Goal: Task Accomplishment & Management: Manage account settings

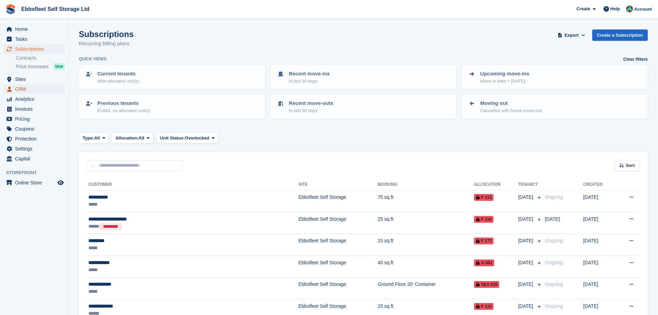
click at [24, 89] on span "CRM" at bounding box center [35, 89] width 41 height 10
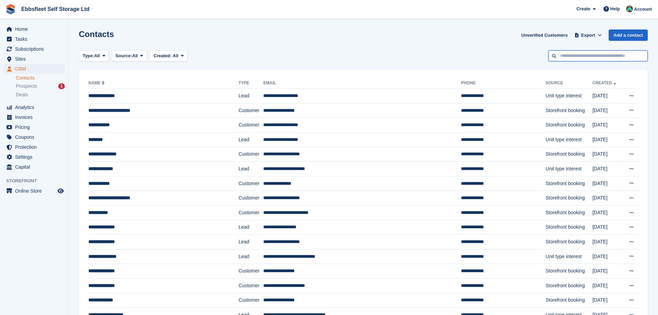
click at [590, 60] on input "text" at bounding box center [597, 55] width 99 height 11
type input "********"
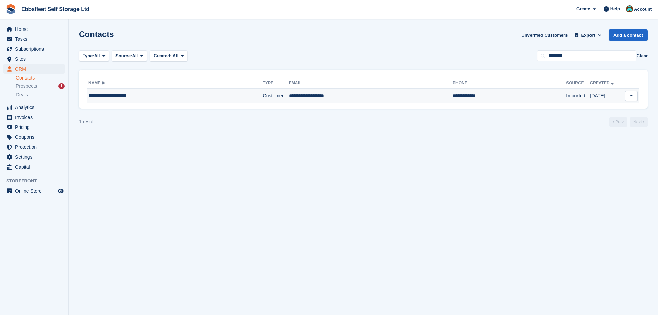
click at [119, 97] on div "**********" at bounding box center [157, 95] width 138 height 7
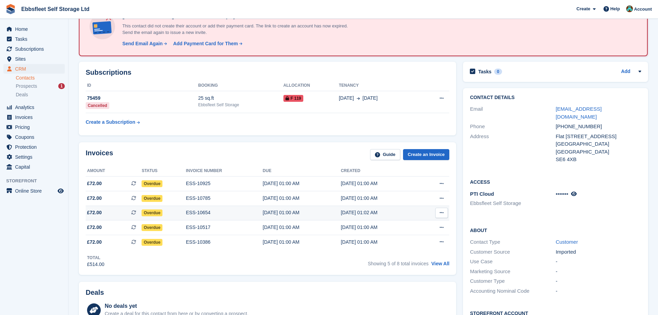
scroll to position [70, 0]
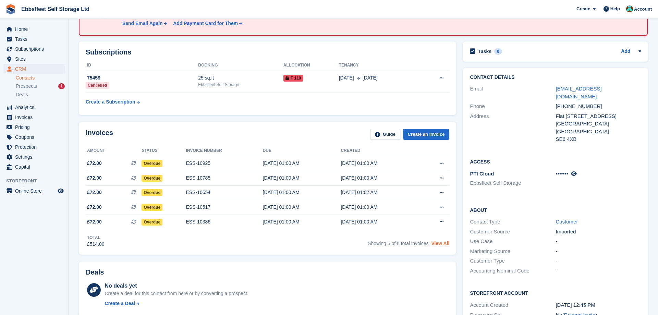
click at [442, 244] on link "View All" at bounding box center [440, 242] width 18 height 5
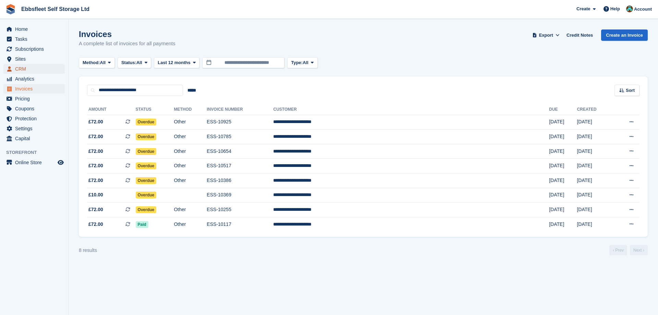
click at [34, 69] on span "CRM" at bounding box center [35, 69] width 41 height 10
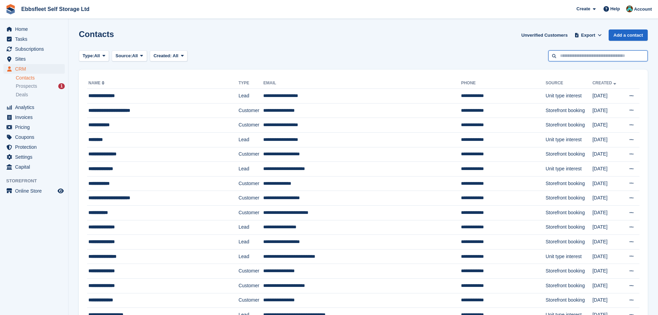
drag, startPoint x: 581, startPoint y: 57, endPoint x: 590, endPoint y: 44, distance: 15.9
click at [583, 51] on input "text" at bounding box center [597, 55] width 99 height 11
type input "********"
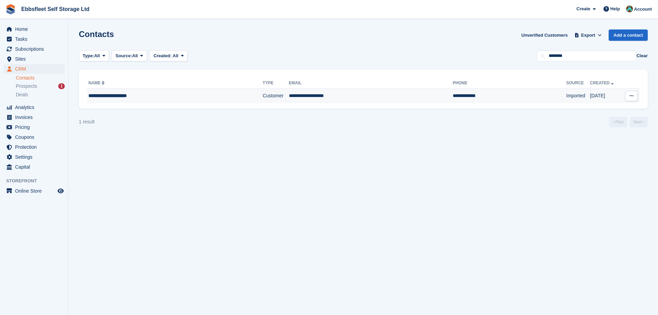
click at [105, 100] on td "**********" at bounding box center [175, 96] width 176 height 14
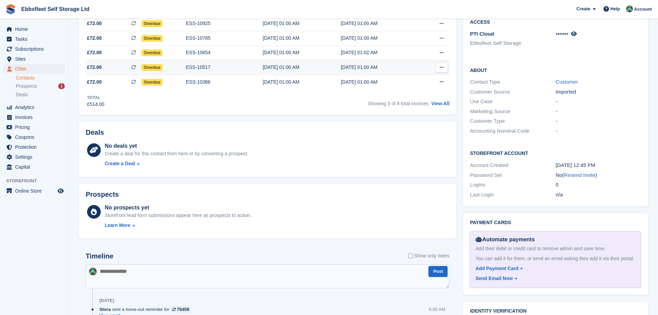
scroll to position [245, 0]
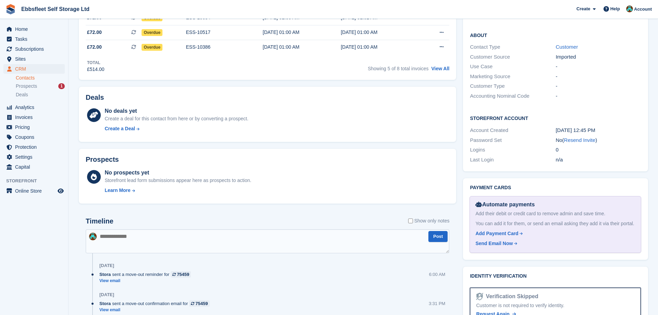
click at [125, 238] on textarea at bounding box center [267, 241] width 363 height 24
type textarea "**********"
click at [439, 69] on link "View All" at bounding box center [440, 68] width 18 height 5
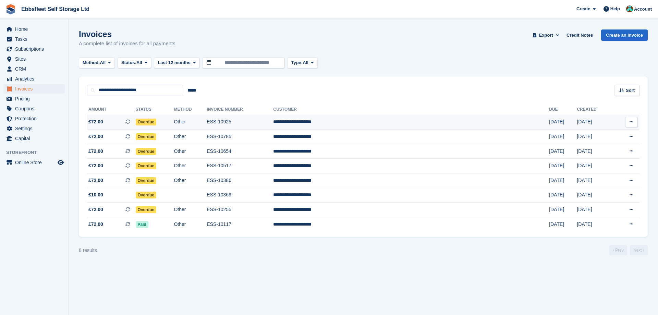
click at [273, 122] on td "ESS-10925" at bounding box center [240, 122] width 66 height 15
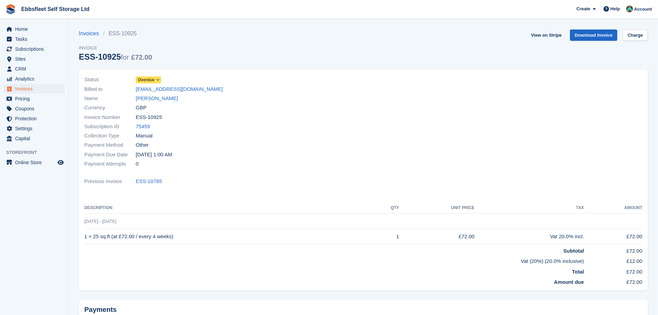
click at [160, 78] on span at bounding box center [157, 79] width 5 height 5
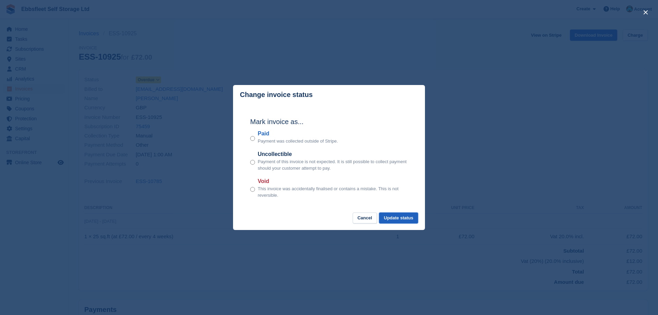
click at [396, 218] on button "Update status" at bounding box center [398, 217] width 39 height 11
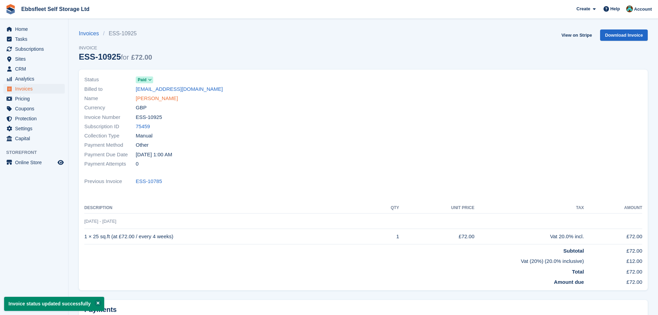
click at [164, 98] on link "[PERSON_NAME]" at bounding box center [157, 99] width 42 height 8
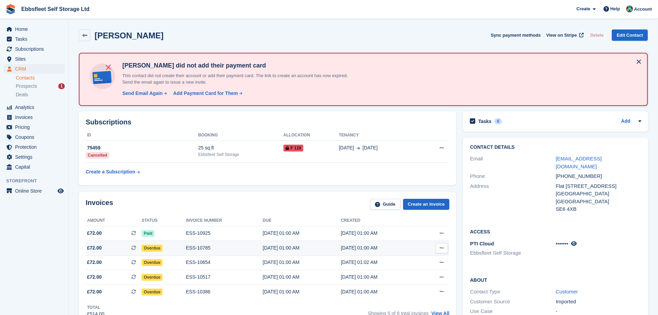
click at [195, 252] on td "ESS-10785" at bounding box center [224, 248] width 77 height 15
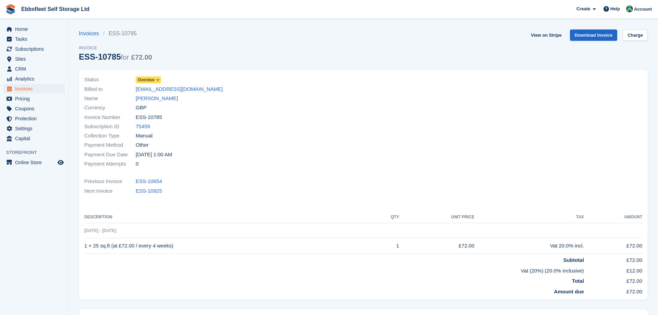
click at [159, 81] on icon at bounding box center [158, 80] width 4 height 4
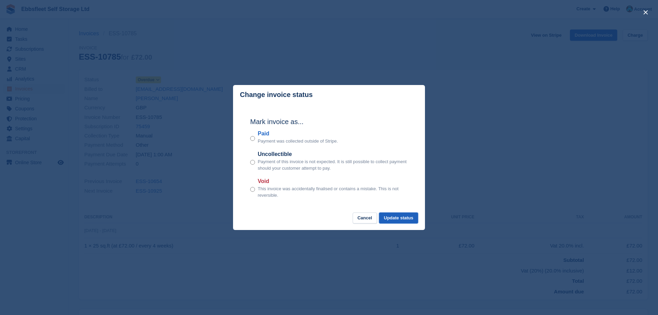
click at [408, 214] on button "Update status" at bounding box center [398, 217] width 39 height 11
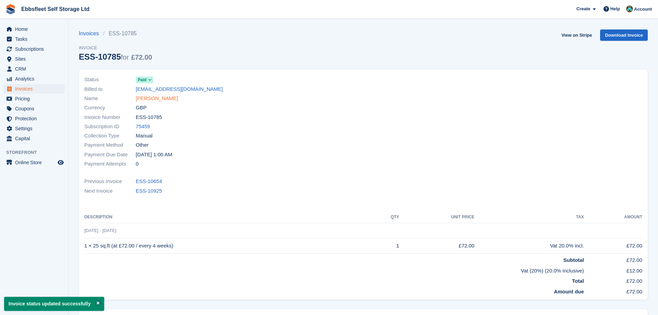
click at [151, 96] on link "[PERSON_NAME]" at bounding box center [157, 99] width 42 height 8
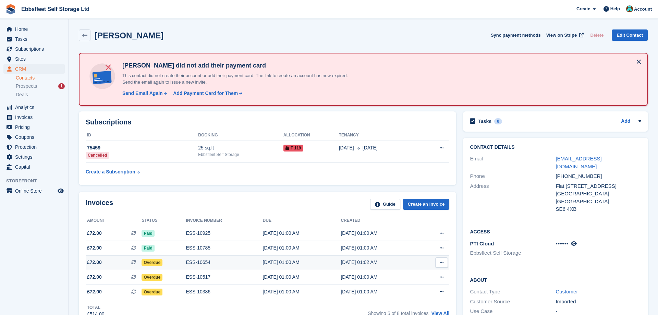
click at [193, 262] on div "ESS-10654" at bounding box center [224, 262] width 77 height 7
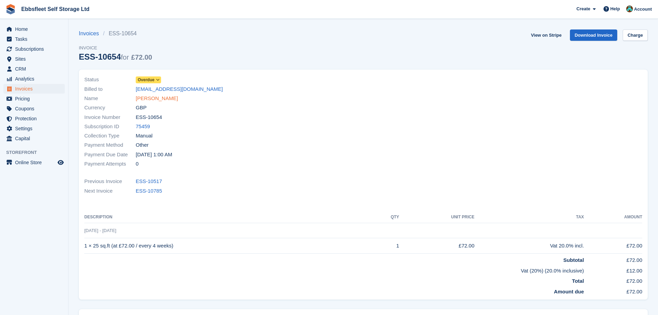
click at [158, 98] on link "[PERSON_NAME]" at bounding box center [157, 99] width 42 height 8
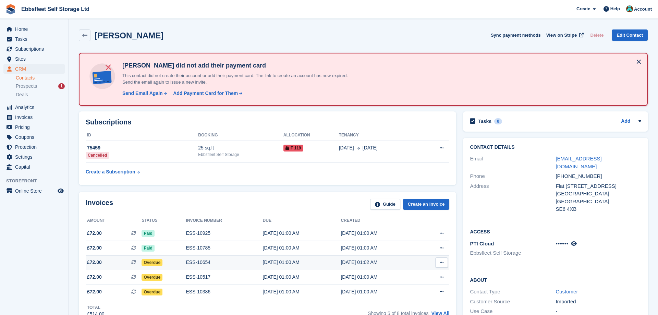
click at [189, 262] on div "ESS-10654" at bounding box center [224, 262] width 77 height 7
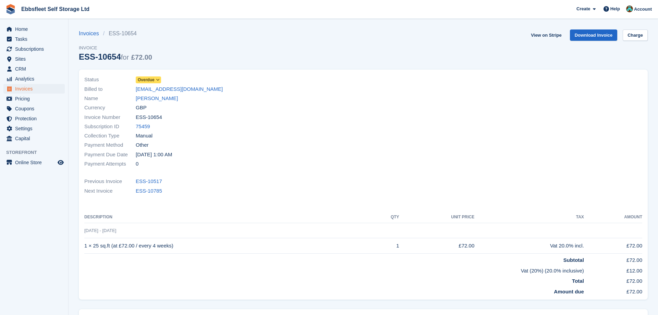
click at [162, 80] on div "Status Overdue" at bounding box center [221, 79] width 275 height 9
click at [159, 81] on icon at bounding box center [158, 80] width 4 height 4
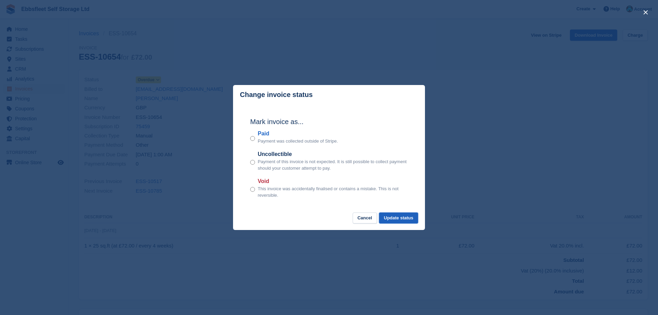
click at [400, 216] on button "Update status" at bounding box center [398, 217] width 39 height 11
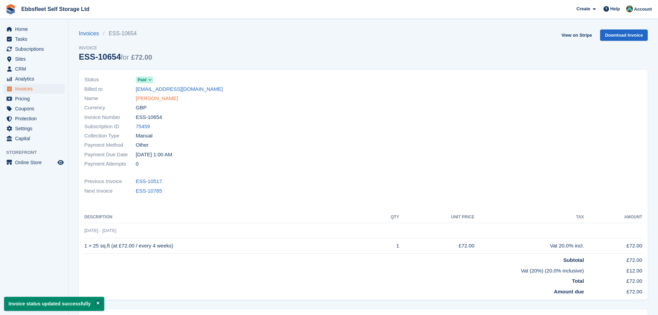
click at [154, 98] on link "[PERSON_NAME]" at bounding box center [157, 99] width 42 height 8
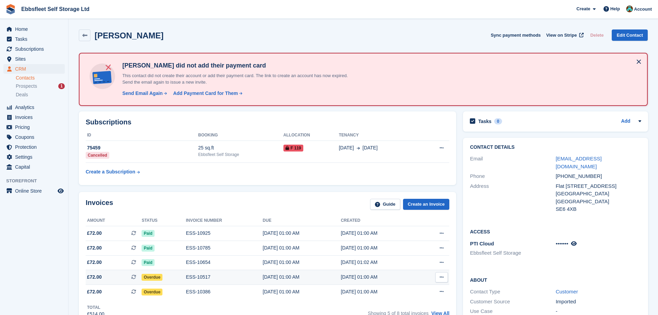
click at [193, 276] on div "ESS-10517" at bounding box center [224, 276] width 77 height 7
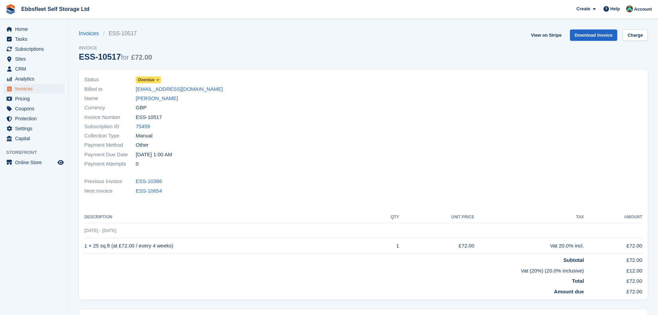
click at [158, 79] on icon at bounding box center [158, 80] width 4 height 4
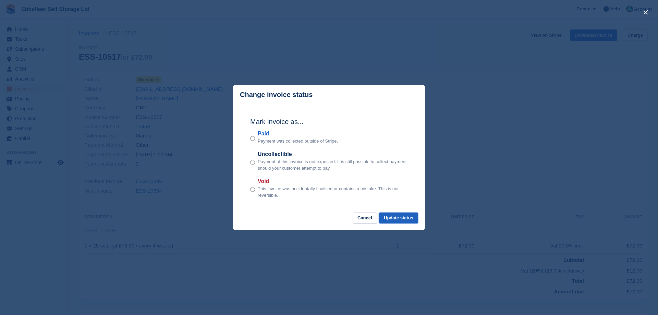
click at [392, 221] on button "Update status" at bounding box center [398, 217] width 39 height 11
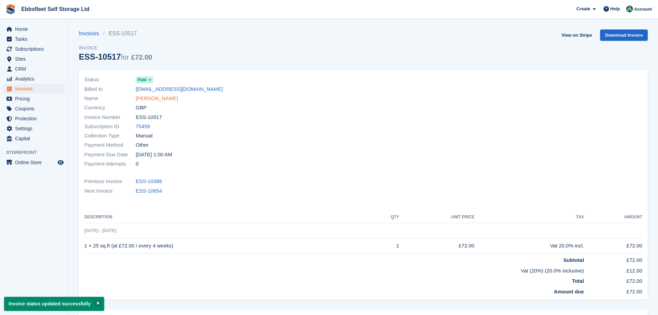
click at [159, 98] on link "[PERSON_NAME]" at bounding box center [157, 99] width 42 height 8
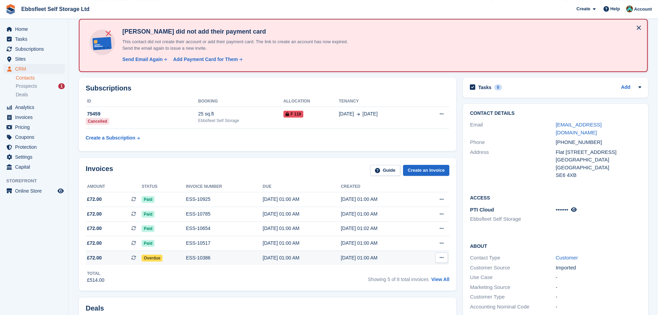
scroll to position [70, 0]
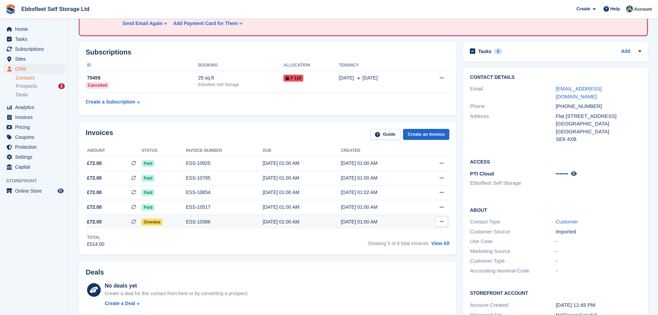
click at [201, 219] on div "ESS-10386" at bounding box center [224, 221] width 77 height 7
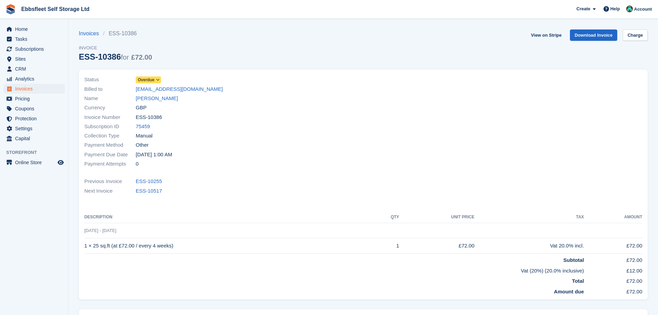
click at [157, 79] on icon at bounding box center [158, 80] width 4 height 4
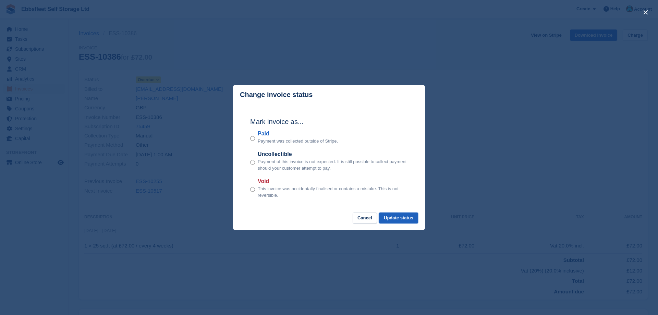
click at [395, 215] on button "Update status" at bounding box center [398, 217] width 39 height 11
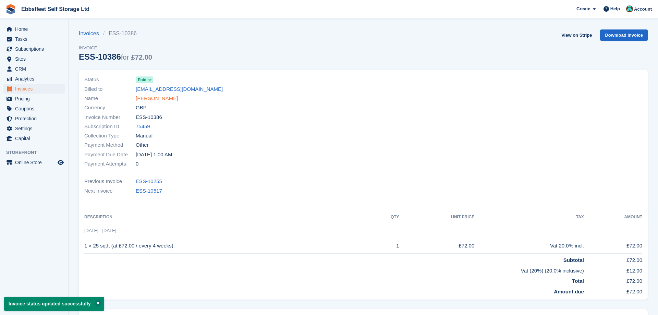
click at [157, 101] on link "[PERSON_NAME]" at bounding box center [157, 99] width 42 height 8
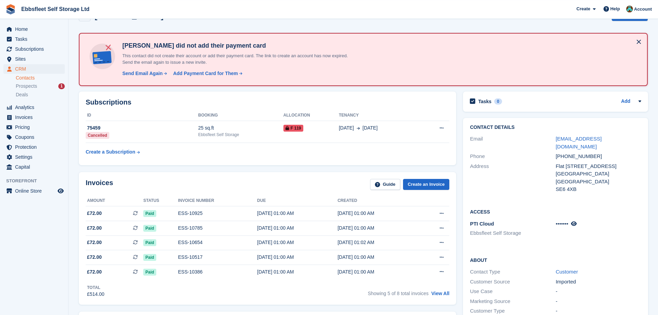
scroll to position [35, 0]
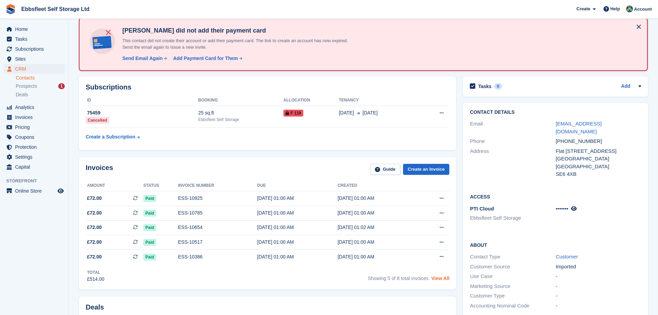
click at [441, 279] on link "View All" at bounding box center [440, 277] width 18 height 5
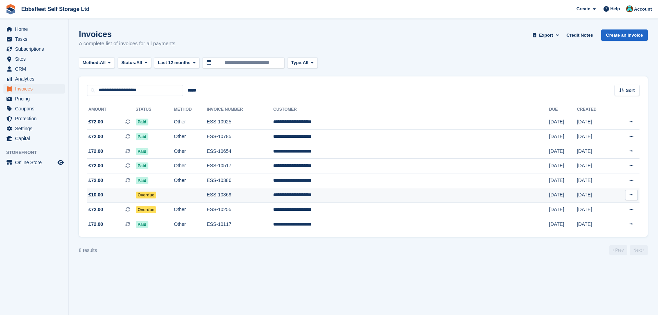
click at [270, 194] on td "ESS-10369" at bounding box center [240, 195] width 66 height 15
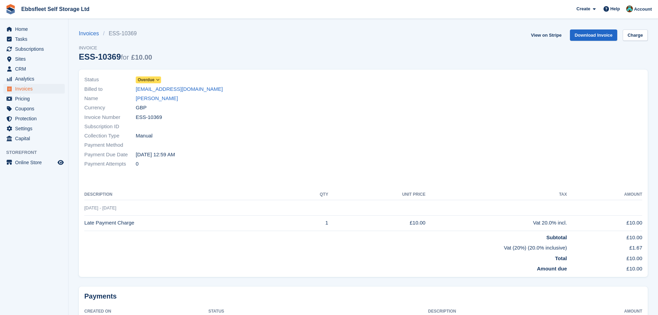
click at [158, 80] on icon at bounding box center [158, 80] width 4 height 4
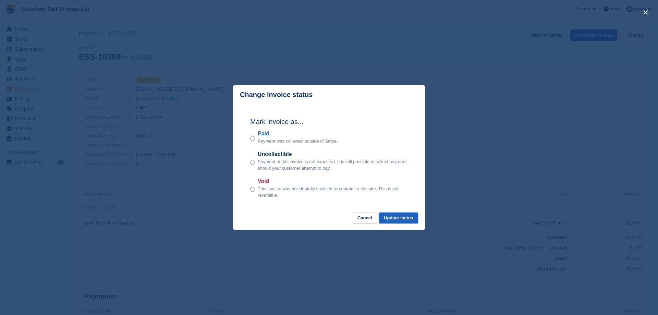
click at [393, 219] on button "Update status" at bounding box center [398, 217] width 39 height 11
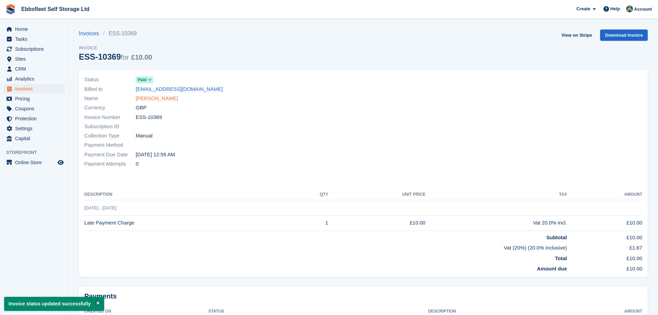
click at [154, 95] on link "[PERSON_NAME]" at bounding box center [157, 99] width 42 height 8
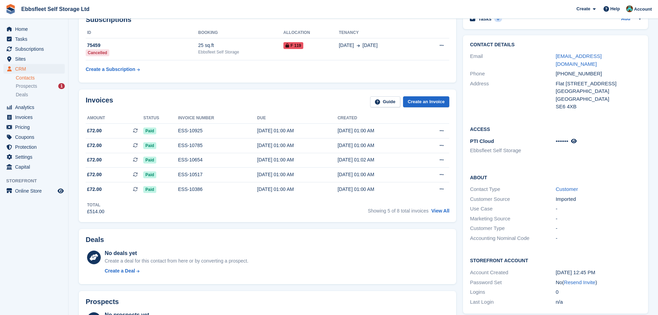
scroll to position [105, 0]
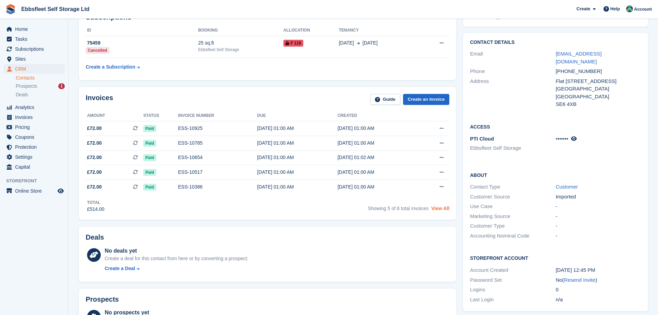
click at [439, 208] on link "View All" at bounding box center [440, 208] width 18 height 5
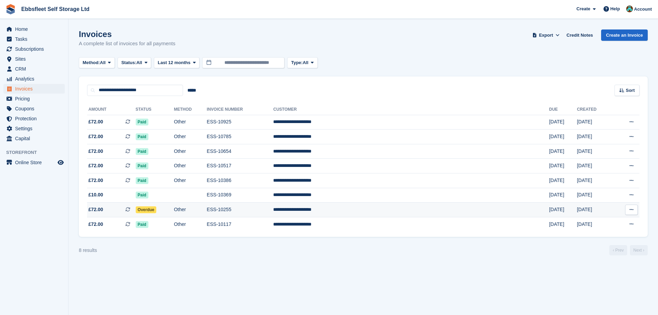
click at [157, 210] on span "Overdue" at bounding box center [146, 209] width 21 height 7
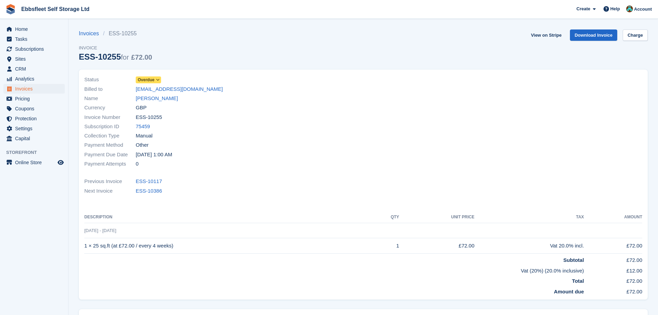
click at [160, 78] on span at bounding box center [157, 79] width 5 height 5
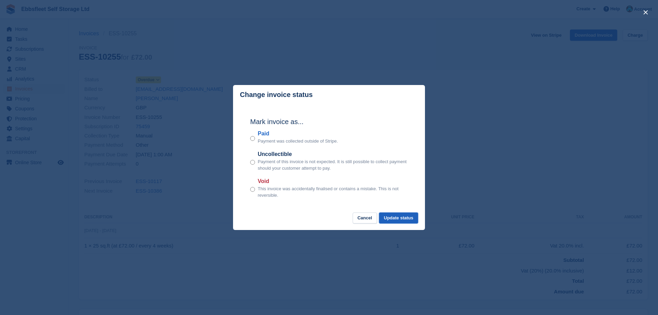
click at [403, 217] on button "Update status" at bounding box center [398, 217] width 39 height 11
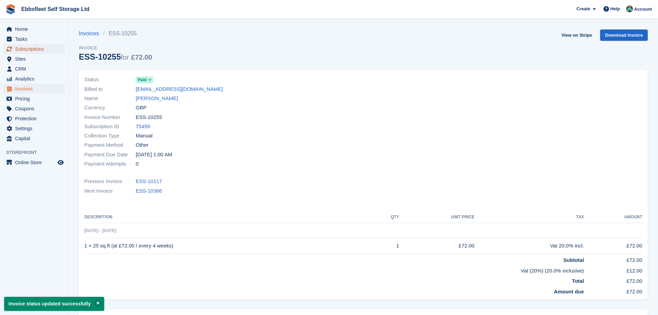
click at [27, 48] on span "Subscriptions" at bounding box center [35, 49] width 41 height 10
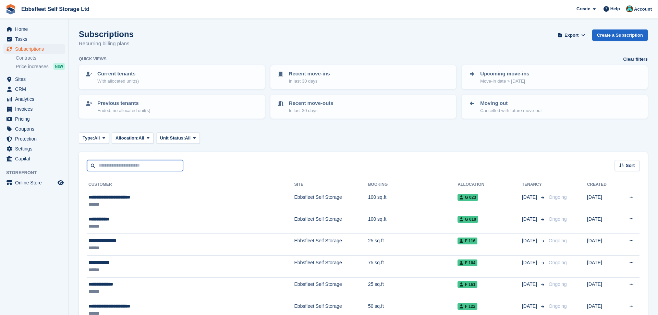
click at [137, 165] on input "text" at bounding box center [135, 165] width 96 height 11
type input "********"
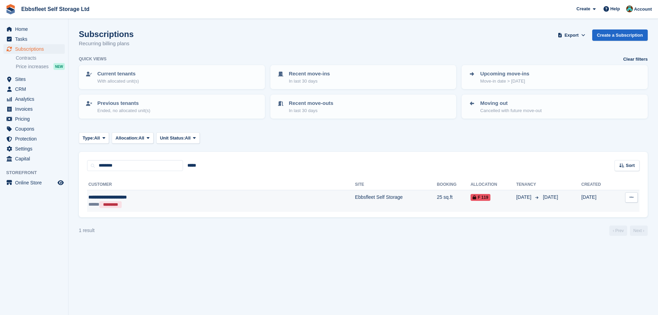
click at [142, 198] on div "**********" at bounding box center [165, 197] width 155 height 7
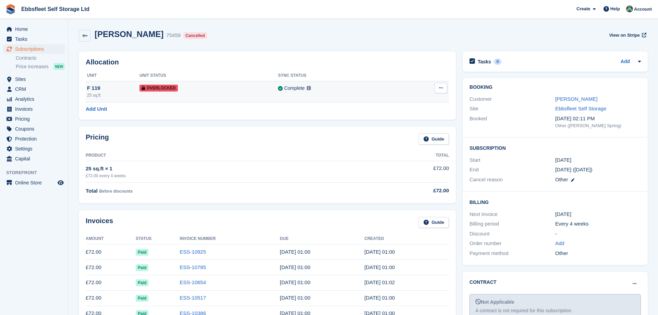
click at [443, 89] on button at bounding box center [440, 88] width 13 height 10
click at [399, 102] on p "Remove Overlock" at bounding box center [414, 101] width 60 height 9
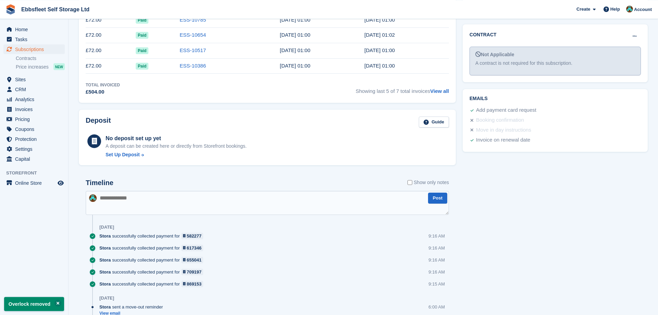
scroll to position [280, 0]
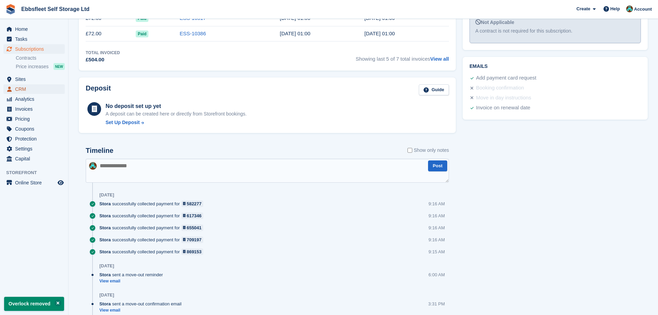
click at [41, 92] on span "CRM" at bounding box center [35, 89] width 41 height 10
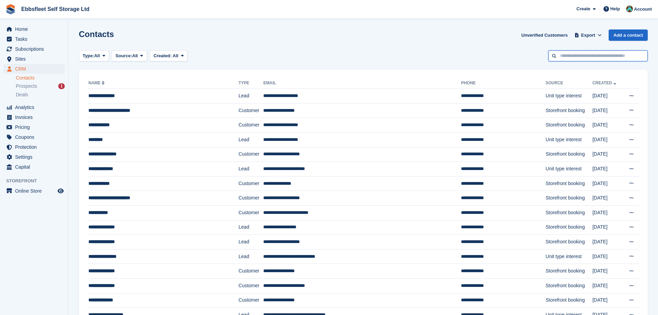
click at [581, 52] on input "text" at bounding box center [597, 55] width 99 height 11
type input "********"
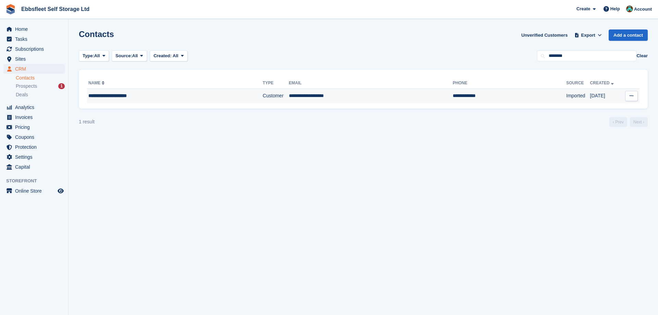
click at [106, 95] on div "**********" at bounding box center [157, 95] width 138 height 7
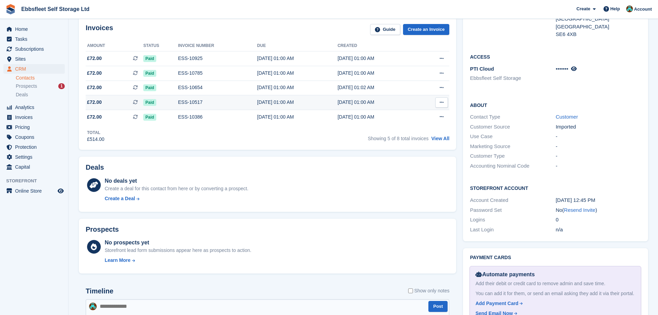
scroll to position [210, 0]
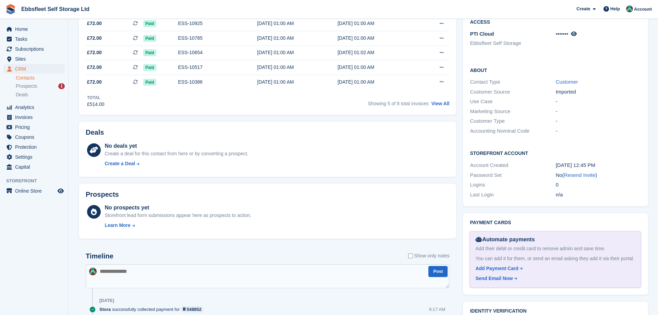
click at [146, 270] on textarea at bounding box center [267, 276] width 363 height 24
type textarea "**********"
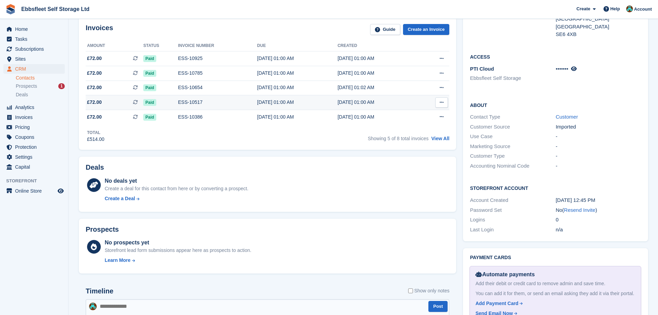
scroll to position [0, 0]
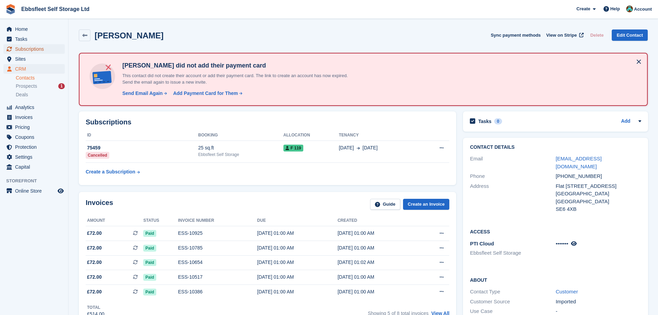
click at [49, 51] on span "Subscriptions" at bounding box center [35, 49] width 41 height 10
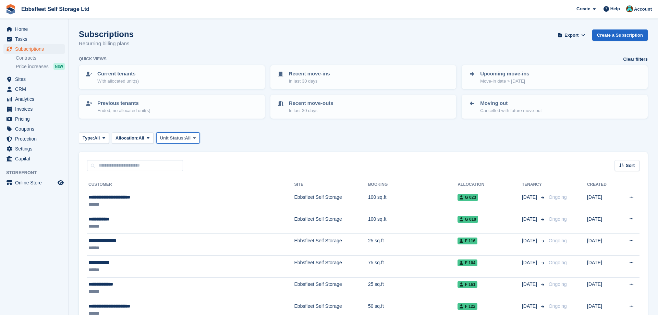
click at [196, 138] on icon at bounding box center [194, 138] width 3 height 4
click at [188, 180] on link "Overlocked" at bounding box center [189, 179] width 60 height 12
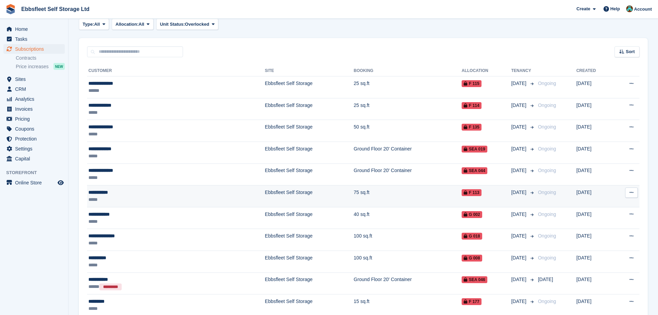
scroll to position [79, 0]
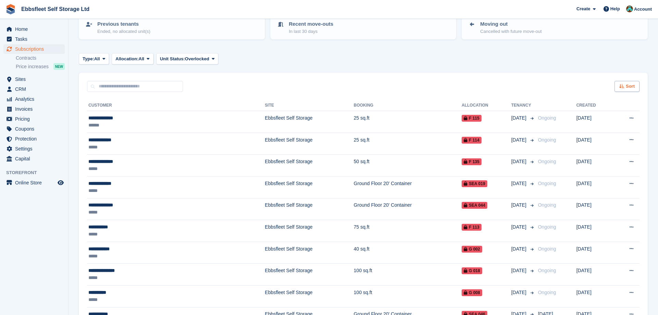
click at [624, 87] on div "Sort" at bounding box center [626, 86] width 25 height 11
click at [581, 113] on icon at bounding box center [578, 111] width 5 height 5
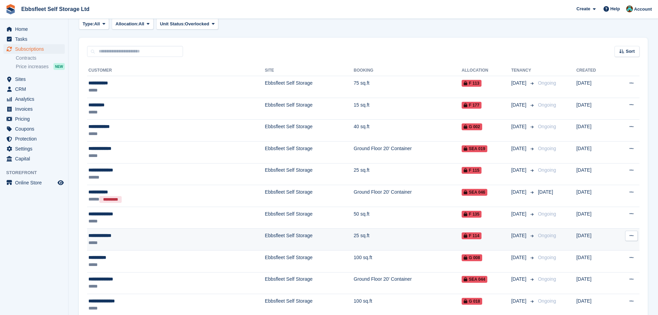
scroll to position [149, 0]
